Goal: Task Accomplishment & Management: Complete application form

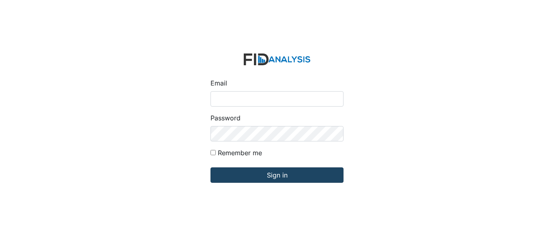
type input "[EMAIL_ADDRESS][DOMAIN_NAME]"
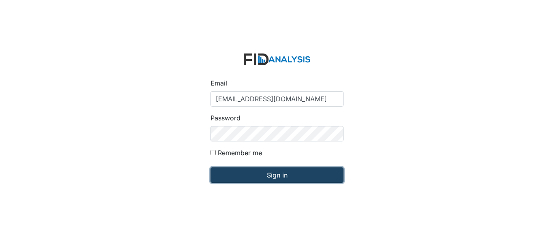
click at [252, 172] on input "Sign in" at bounding box center [277, 175] width 133 height 15
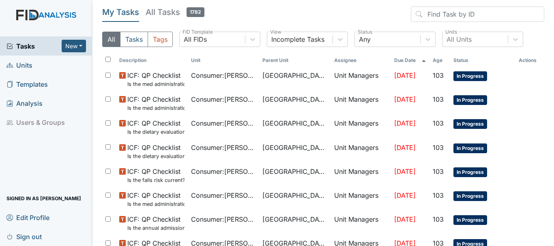
click at [31, 64] on span "Units" at bounding box center [19, 65] width 26 height 13
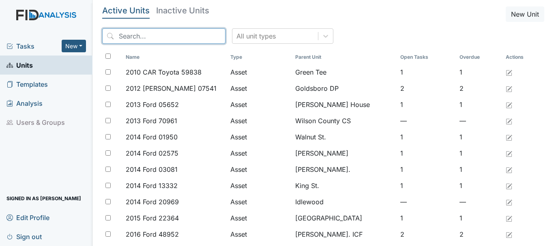
click at [134, 38] on input "search" at bounding box center [163, 35] width 123 height 15
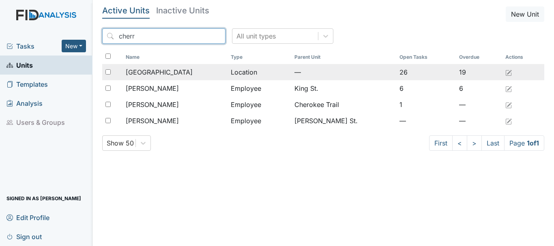
type input "cherr"
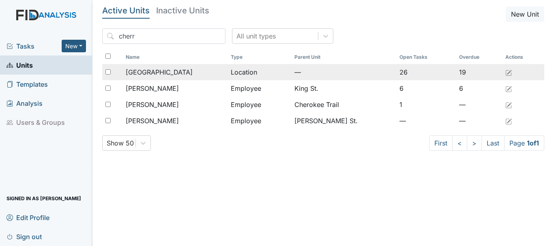
drag, startPoint x: 166, startPoint y: 71, endPoint x: 151, endPoint y: 72, distance: 15.4
click at [151, 72] on span "[GEOGRAPHIC_DATA]" at bounding box center [159, 72] width 67 height 10
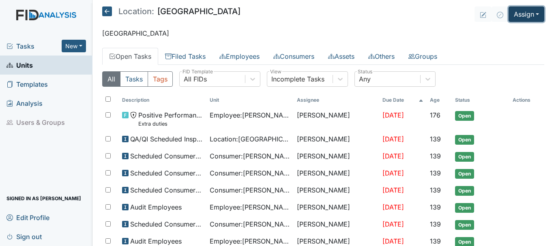
click at [531, 11] on button "Assign" at bounding box center [527, 13] width 36 height 15
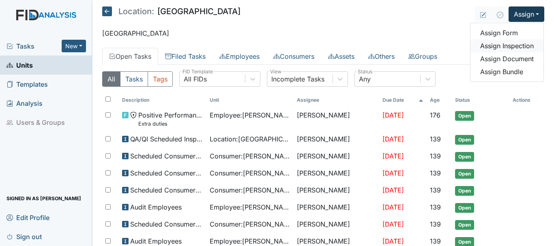
click at [512, 44] on link "Assign Inspection" at bounding box center [507, 45] width 73 height 13
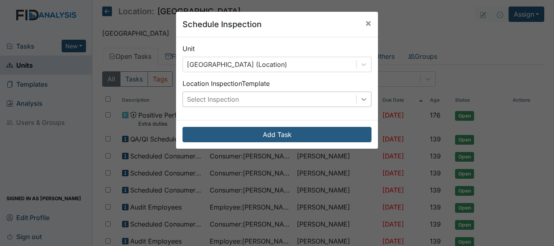
click at [363, 98] on icon at bounding box center [364, 99] width 8 height 8
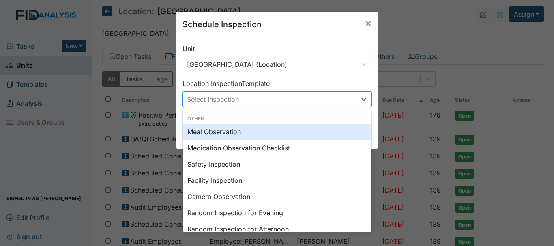
click at [325, 130] on div "Meal Observation" at bounding box center [277, 132] width 189 height 16
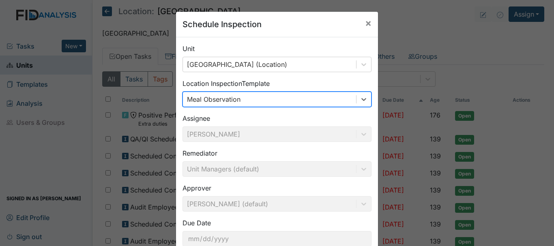
scroll to position [54, 0]
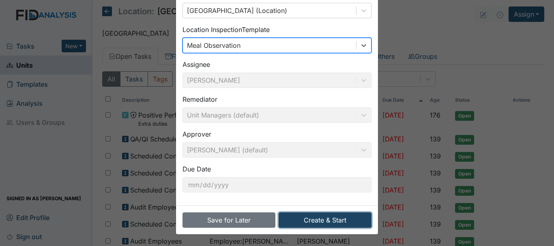
click at [327, 220] on button "Create & Start" at bounding box center [325, 220] width 93 height 15
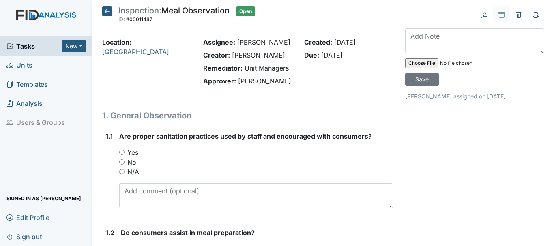
click at [134, 151] on label "Yes" at bounding box center [132, 153] width 11 height 10
click at [125, 151] on input "Yes" at bounding box center [121, 152] width 5 height 5
radio input "true"
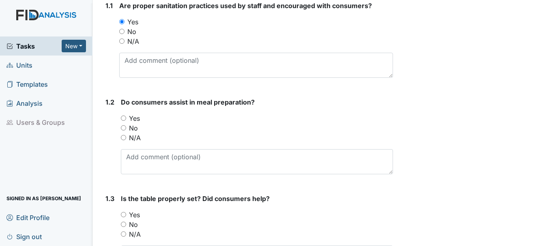
scroll to position [133, 0]
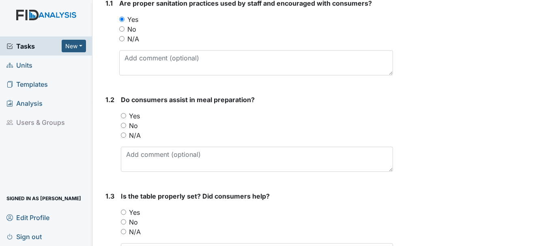
click at [123, 135] on input "N/A" at bounding box center [123, 135] width 5 height 5
radio input "true"
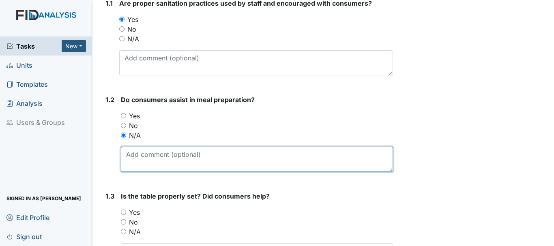
click at [144, 159] on textarea at bounding box center [257, 159] width 272 height 25
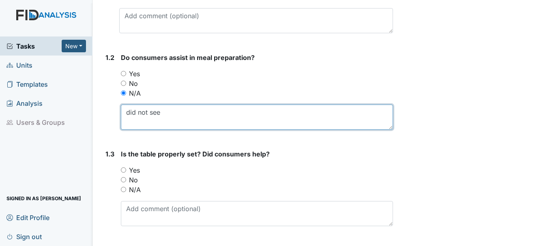
scroll to position [205, 0]
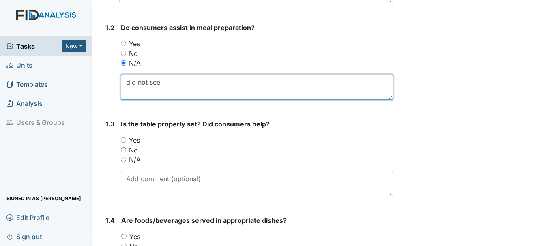
type textarea "did not see"
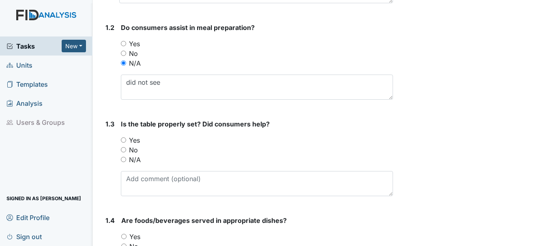
click at [124, 142] on input "Yes" at bounding box center [123, 140] width 5 height 5
radio input "true"
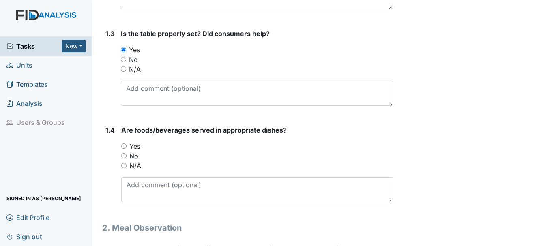
scroll to position [314, 0]
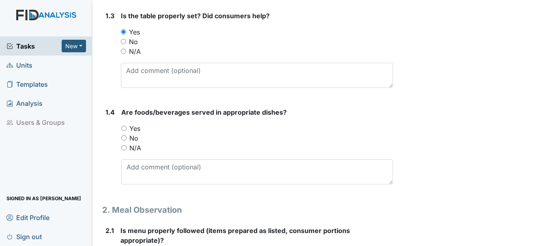
click at [124, 128] on input "Yes" at bounding box center [123, 128] width 5 height 5
radio input "true"
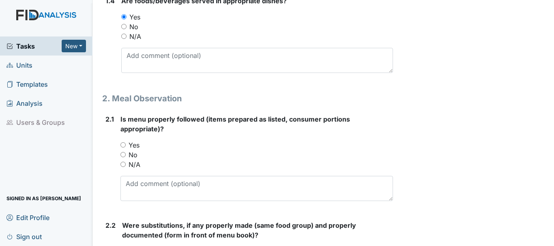
scroll to position [426, 0]
click at [124, 144] on input "Yes" at bounding box center [122, 144] width 5 height 5
radio input "true"
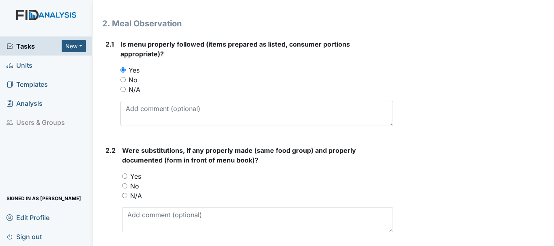
scroll to position [507, 0]
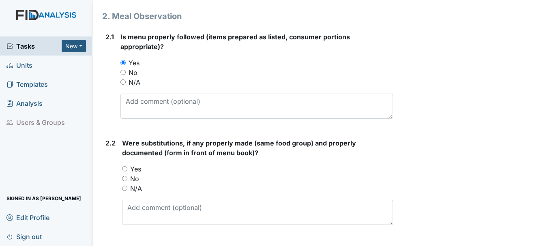
click at [125, 169] on input "Yes" at bounding box center [124, 168] width 5 height 5
radio input "true"
click at [125, 178] on input "No" at bounding box center [124, 178] width 5 height 5
radio input "true"
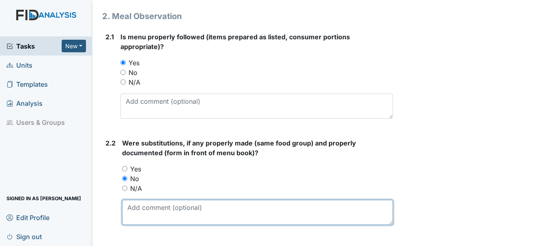
click at [162, 211] on textarea at bounding box center [257, 212] width 271 height 25
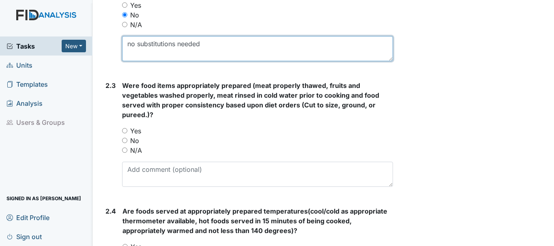
scroll to position [674, 0]
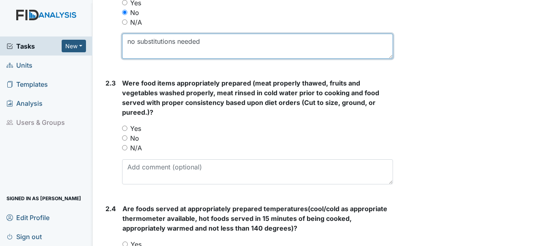
type textarea "no substitutions needed"
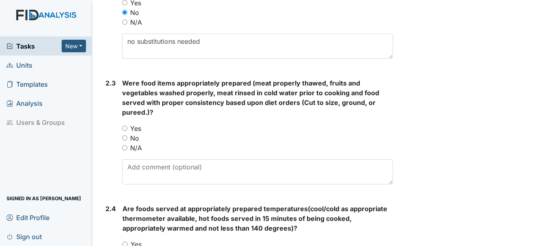
click at [127, 127] on input "Yes" at bounding box center [124, 128] width 5 height 5
radio input "true"
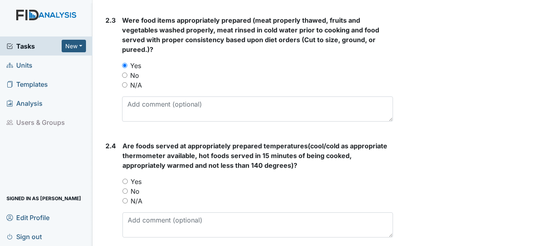
scroll to position [738, 0]
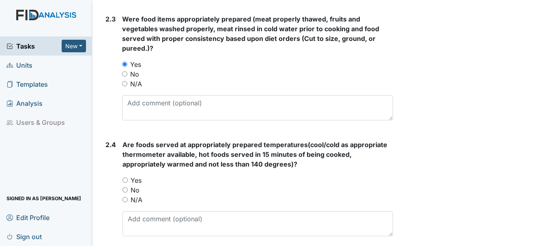
click at [126, 179] on input "Yes" at bounding box center [125, 180] width 5 height 5
radio input "true"
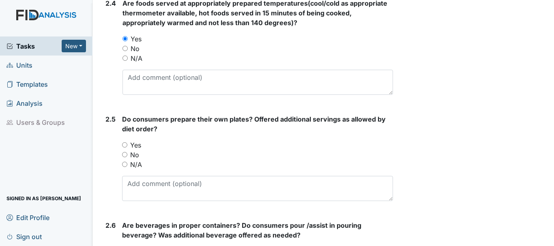
scroll to position [881, 0]
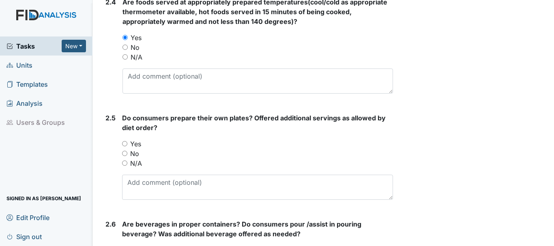
click at [126, 144] on input "Yes" at bounding box center [124, 143] width 5 height 5
radio input "true"
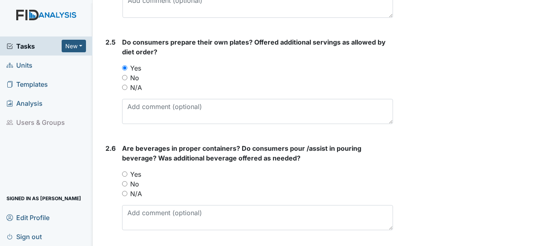
scroll to position [961, 0]
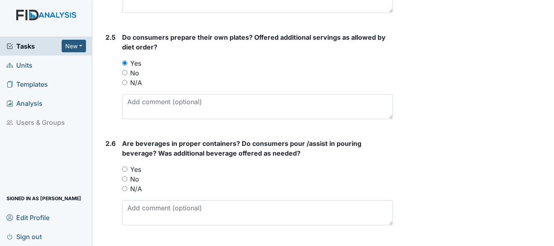
click at [125, 169] on input "Yes" at bounding box center [124, 169] width 5 height 5
radio input "true"
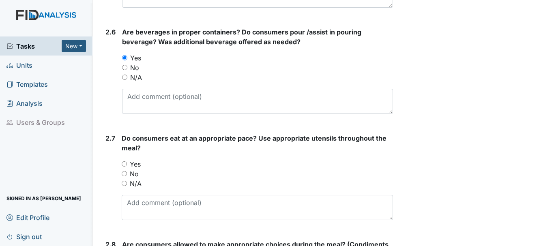
scroll to position [1080, 0]
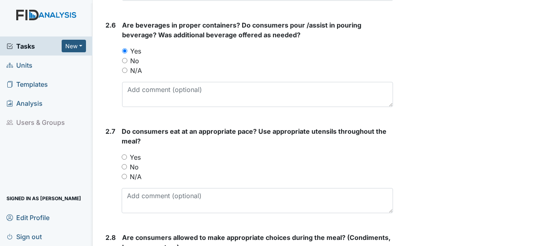
click at [126, 157] on input "Yes" at bounding box center [124, 157] width 5 height 5
radio input "true"
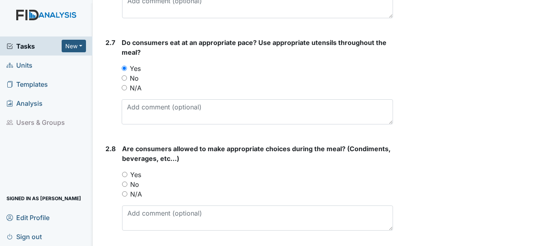
scroll to position [1179, 0]
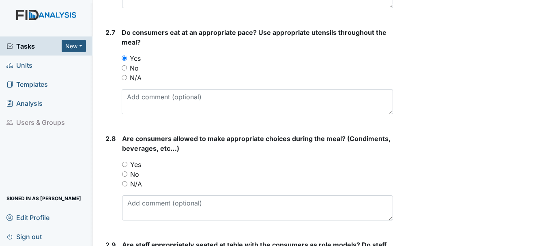
click at [127, 162] on input "Yes" at bounding box center [124, 164] width 5 height 5
radio input "true"
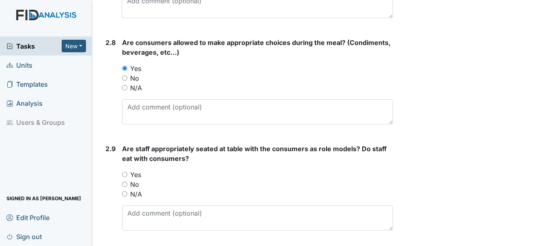
scroll to position [1290, 0]
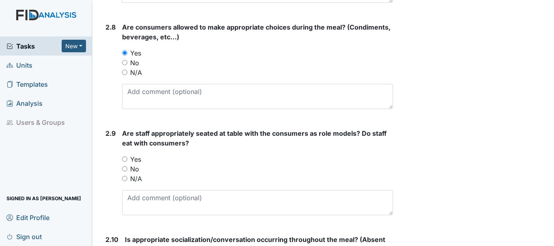
click at [125, 159] on input "Yes" at bounding box center [124, 159] width 5 height 5
radio input "true"
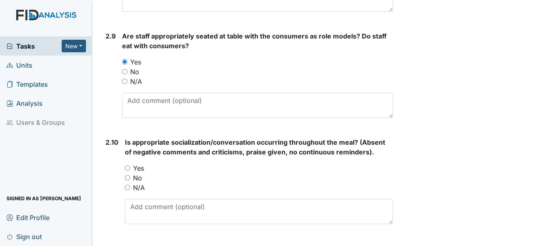
scroll to position [1391, 0]
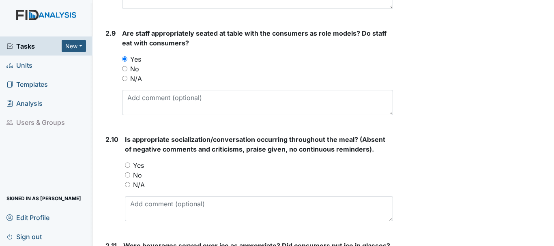
click at [128, 164] on input "Yes" at bounding box center [127, 165] width 5 height 5
radio input "true"
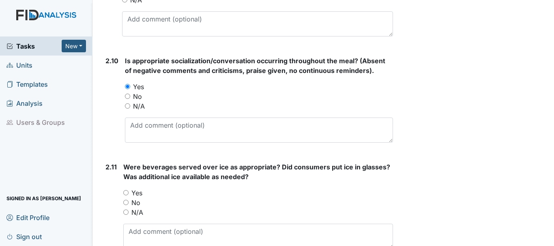
scroll to position [1494, 0]
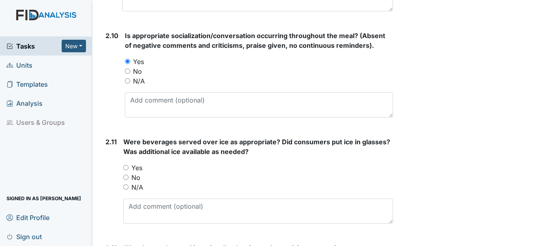
click at [128, 168] on input "Yes" at bounding box center [125, 167] width 5 height 5
radio input "true"
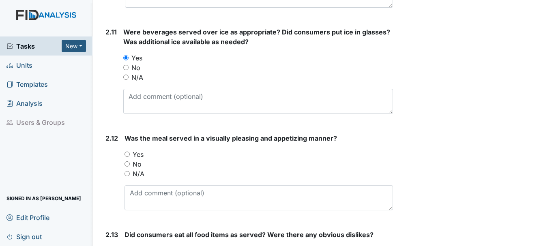
scroll to position [1606, 0]
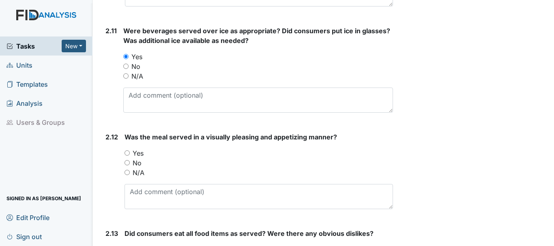
click at [126, 154] on input "Yes" at bounding box center [127, 152] width 5 height 5
radio input "true"
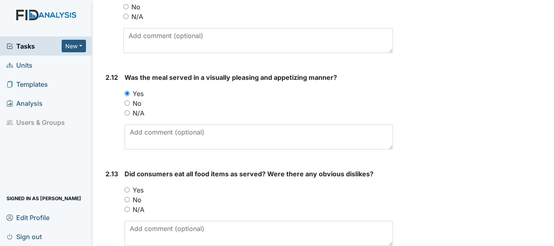
scroll to position [1666, 0]
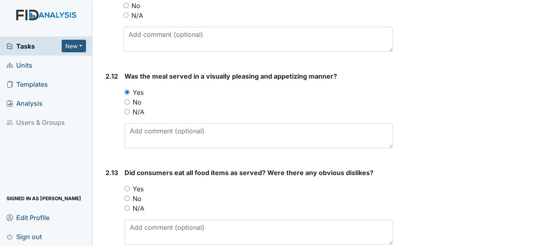
click at [127, 189] on input "Yes" at bounding box center [127, 188] width 5 height 5
radio input "true"
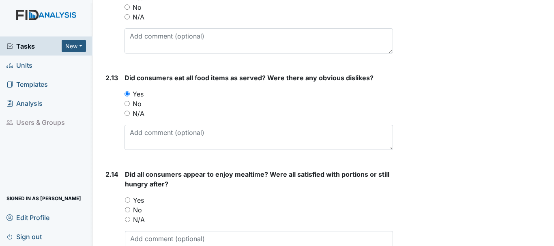
click at [184, 220] on div "N/A" at bounding box center [259, 220] width 268 height 10
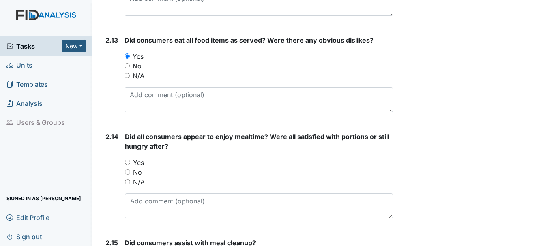
scroll to position [1802, 0]
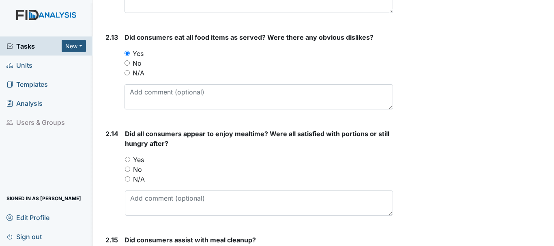
click at [128, 159] on input "Yes" at bounding box center [127, 159] width 5 height 5
radio input "true"
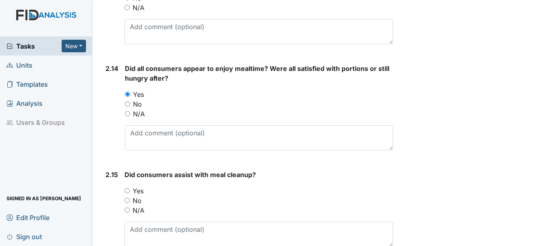
scroll to position [1873, 0]
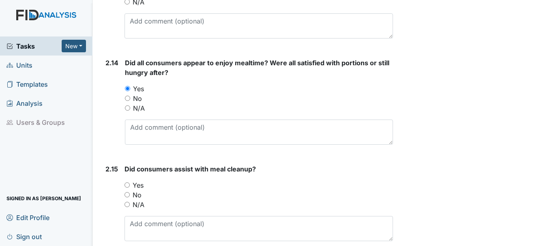
click at [129, 185] on input "Yes" at bounding box center [127, 185] width 5 height 5
radio input "true"
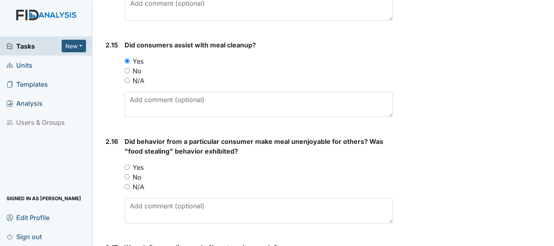
scroll to position [2005, 0]
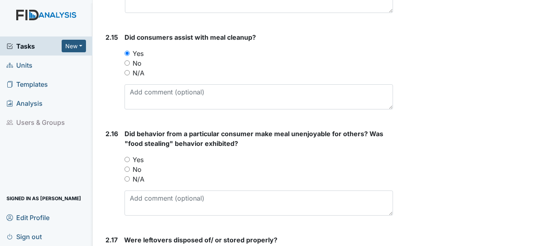
click at [128, 179] on input "N/A" at bounding box center [127, 178] width 5 height 5
radio input "true"
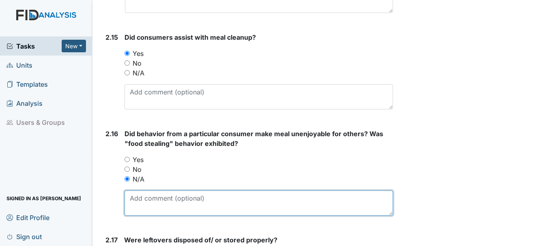
click at [186, 211] on textarea at bounding box center [259, 203] width 269 height 25
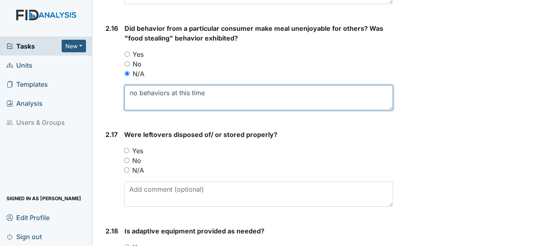
scroll to position [2113, 0]
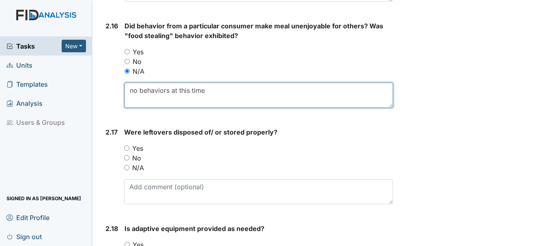
type textarea "no behaviors at this time"
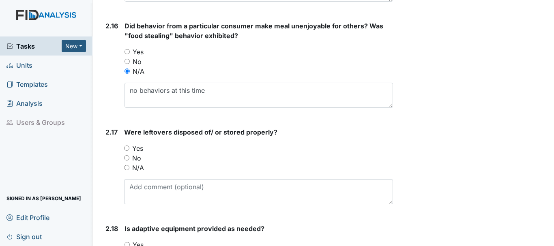
click at [127, 146] on input "Yes" at bounding box center [126, 148] width 5 height 5
radio input "true"
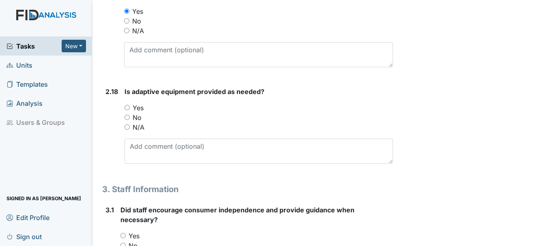
scroll to position [2252, 0]
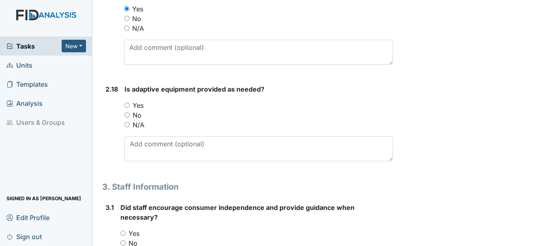
click at [128, 105] on input "Yes" at bounding box center [127, 105] width 5 height 5
radio input "true"
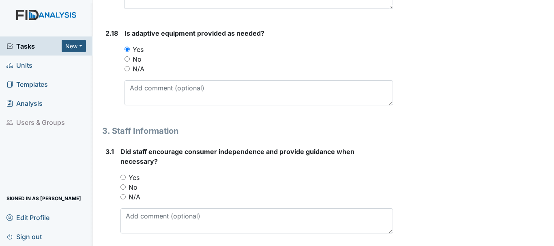
scroll to position [2308, 0]
click at [123, 177] on input "Yes" at bounding box center [122, 176] width 5 height 5
radio input "true"
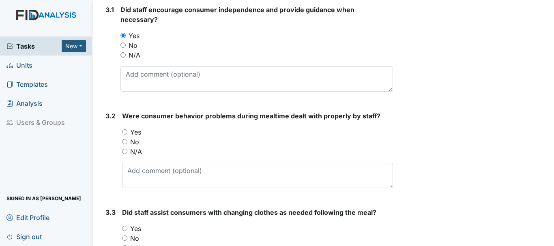
scroll to position [2450, 0]
click at [125, 151] on input "N/A" at bounding box center [124, 150] width 5 height 5
radio input "true"
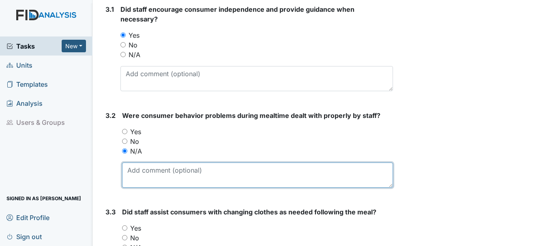
click at [187, 172] on textarea at bounding box center [257, 175] width 271 height 25
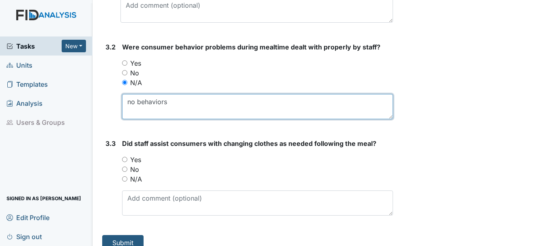
scroll to position [2530, 0]
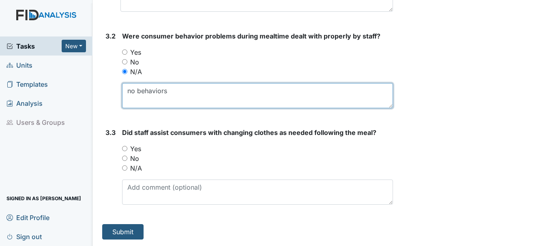
type textarea "no behaviors"
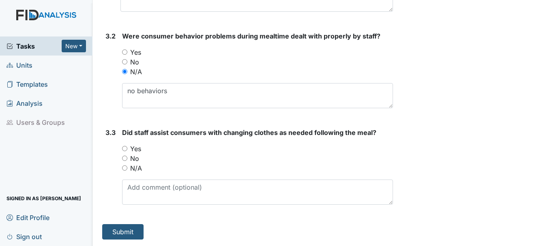
click at [126, 148] on input "Yes" at bounding box center [124, 148] width 5 height 5
radio input "true"
click at [124, 231] on button "Submit" at bounding box center [122, 231] width 41 height 15
